Goal: Information Seeking & Learning: Learn about a topic

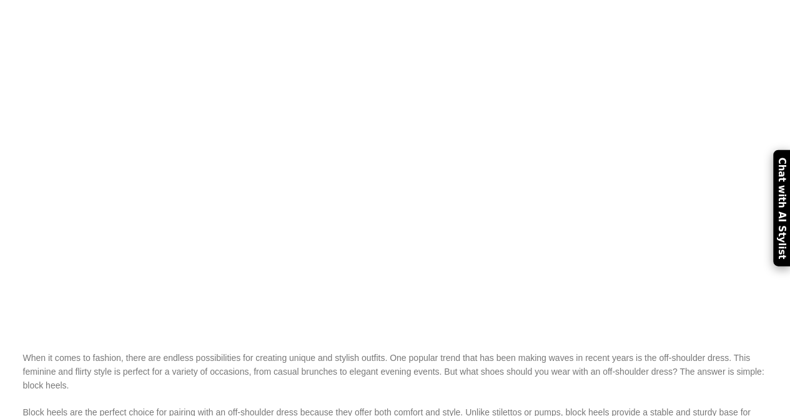
scroll to position [1863, 0]
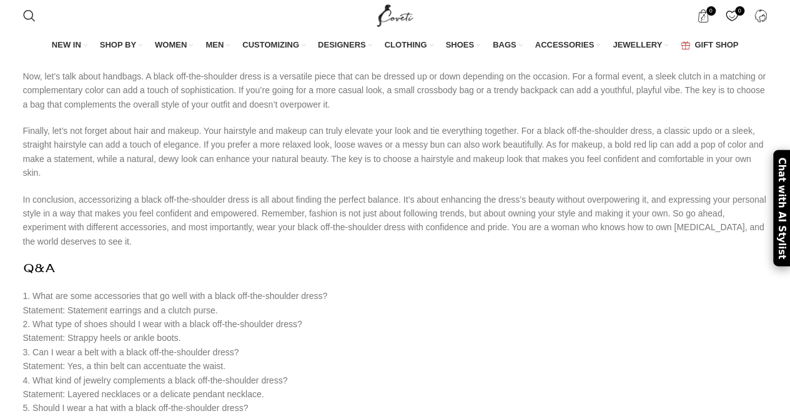
scroll to position [4733, 0]
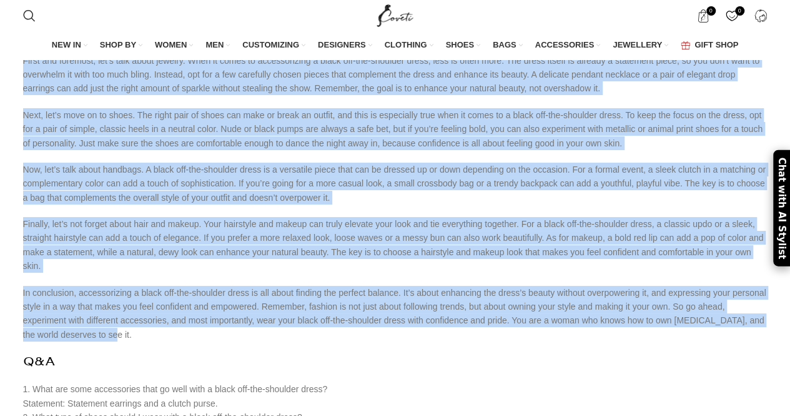
drag, startPoint x: 20, startPoint y: 137, endPoint x: 764, endPoint y: 185, distance: 745.1
copy div "Introduction When it comes to accessorizing a black off-the-shoulder dress, the…"
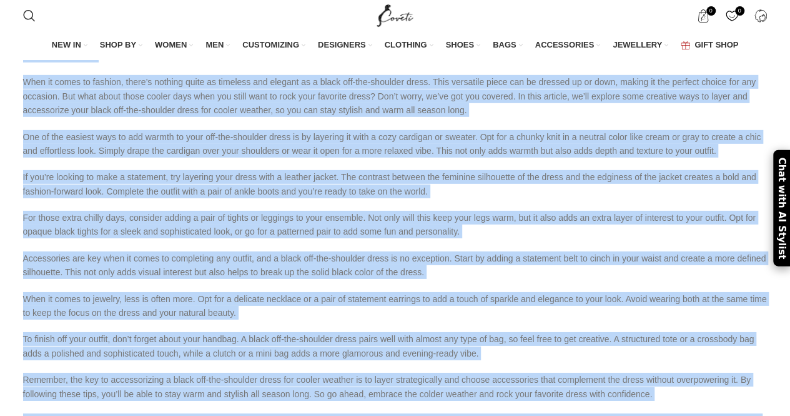
scroll to position [4266, 0]
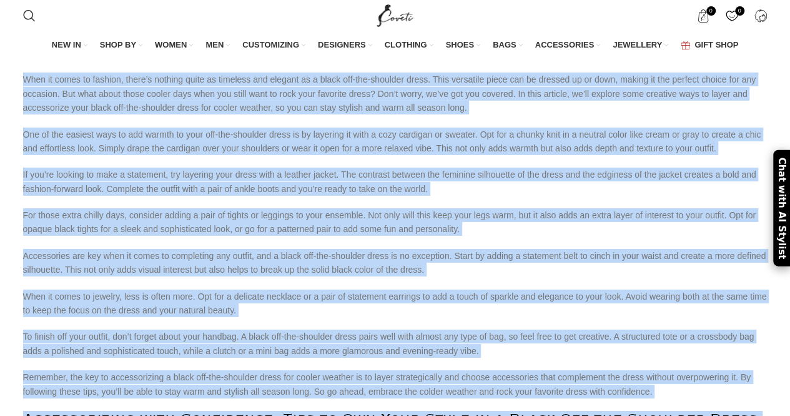
click at [379, 329] on p "To finish off your outfit, don’t forget about your handbag. A black off-the-sho…" at bounding box center [395, 343] width 745 height 28
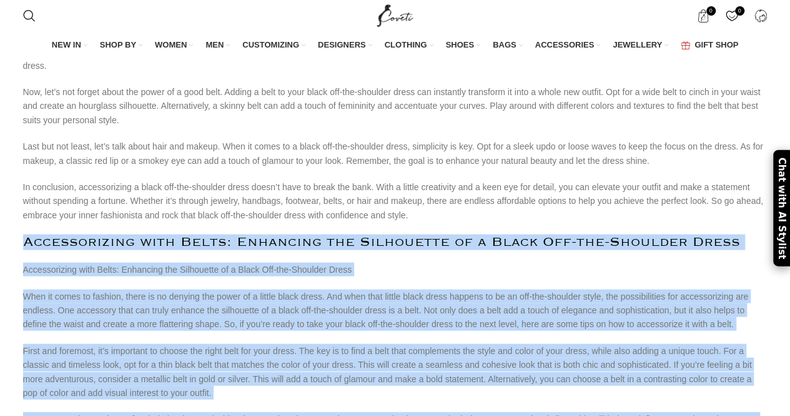
scroll to position [3805, 0]
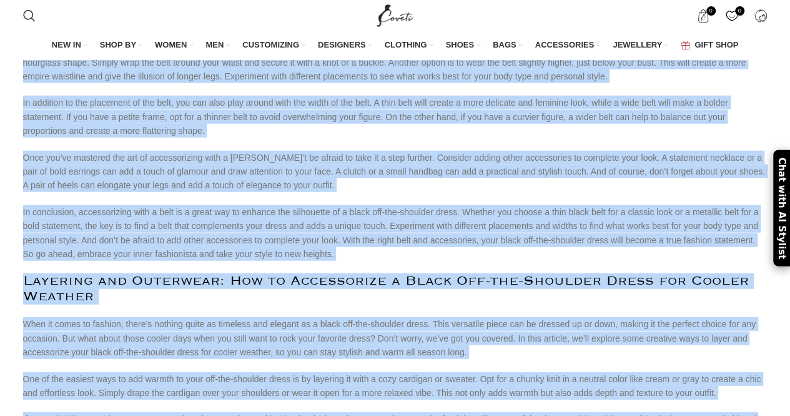
drag, startPoint x: 361, startPoint y: 270, endPoint x: 297, endPoint y: 411, distance: 154.9
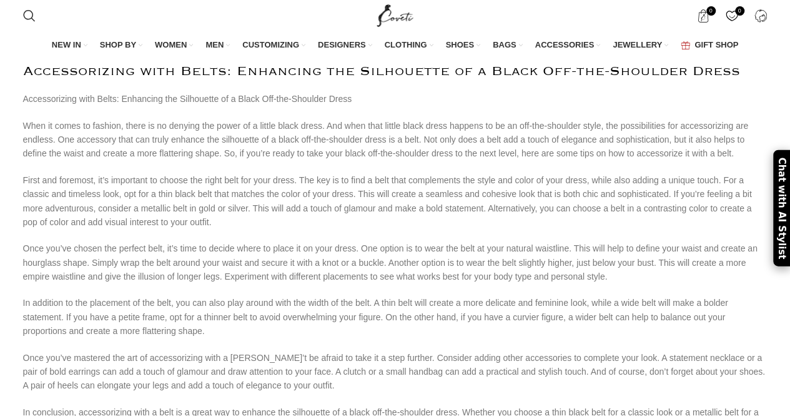
scroll to position [3820, 0]
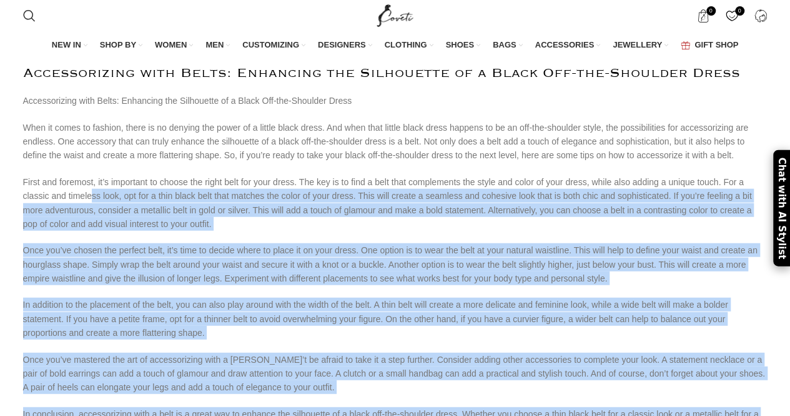
drag, startPoint x: 285, startPoint y: 337, endPoint x: 47, endPoint y: 70, distance: 357.2
click at [47, 175] on p "First and foremost, it’s important to choose the right belt for your dress. The…" at bounding box center [395, 203] width 745 height 56
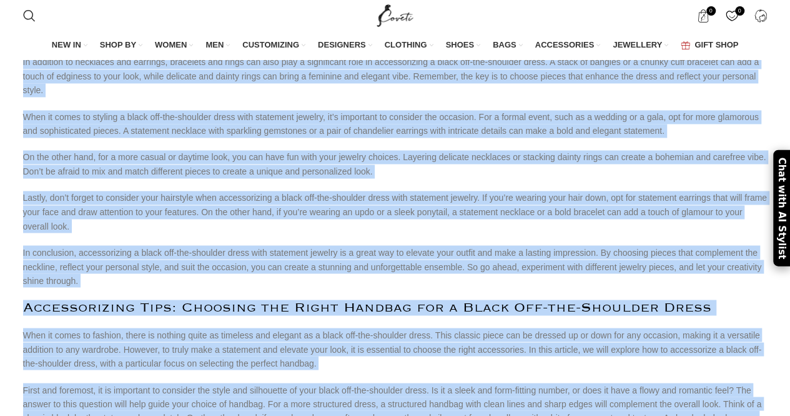
scroll to position [703, 0]
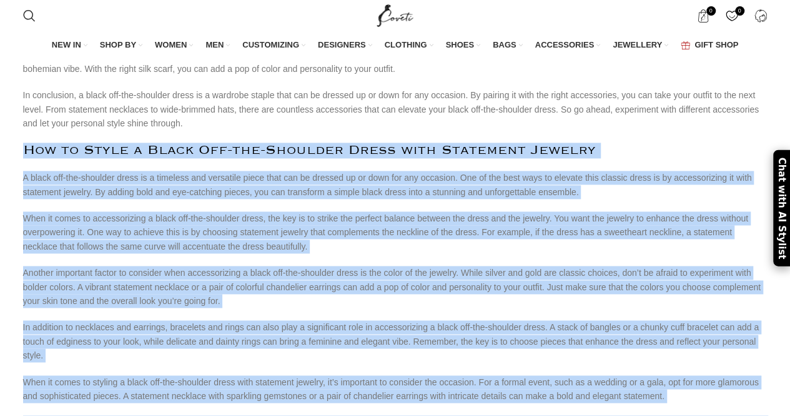
drag, startPoint x: 355, startPoint y: 365, endPoint x: 11, endPoint y: 113, distance: 426.1
copy div "Lor ip Dolor s Ametc Adi-eli-Seddoeiu Tempo inci Utlaboree Dolorem A enima min-…"
